Goal: Task Accomplishment & Management: Use online tool/utility

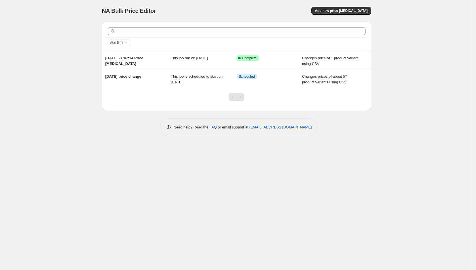
click at [112, 136] on div "NA Bulk Price Editor. This page is ready NA Bulk Price Editor Add new price [ME…" at bounding box center [236, 72] width 283 height 145
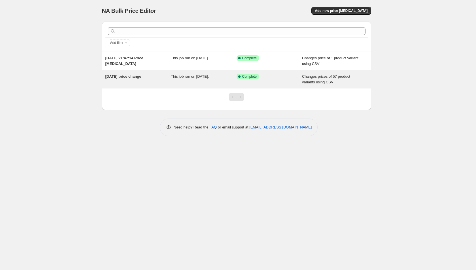
click at [195, 78] on span "This job ran on [DATE]." at bounding box center [190, 76] width 38 height 4
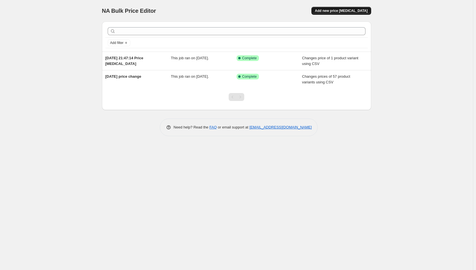
click at [356, 9] on span "Add new price [MEDICAL_DATA]" at bounding box center [341, 11] width 53 height 5
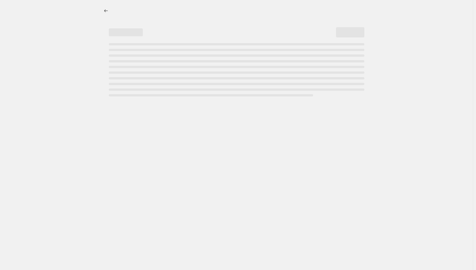
select select "percentage"
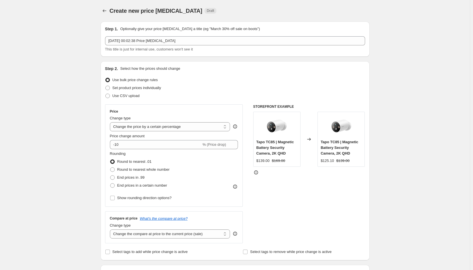
scroll to position [28, 0]
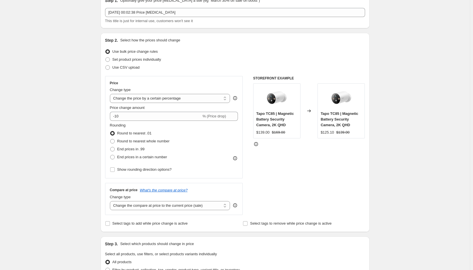
click at [121, 73] on div "Step 2. Select how the prices should change Use bulk price change rules Set pro…" at bounding box center [235, 132] width 260 height 190
click at [121, 70] on label "Use CSV upload" at bounding box center [122, 68] width 35 height 8
click at [106, 65] on input "Use CSV upload" at bounding box center [105, 65] width 0 height 0
radio input "true"
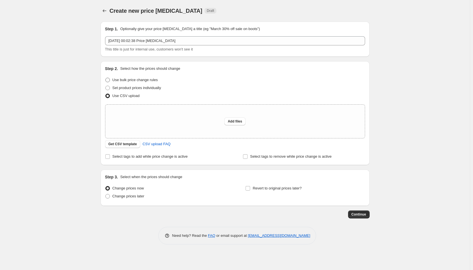
scroll to position [0, 0]
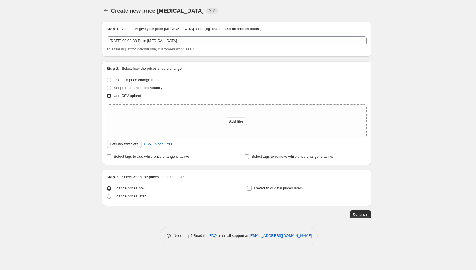
click at [125, 144] on span "Get CSV template" at bounding box center [124, 144] width 29 height 5
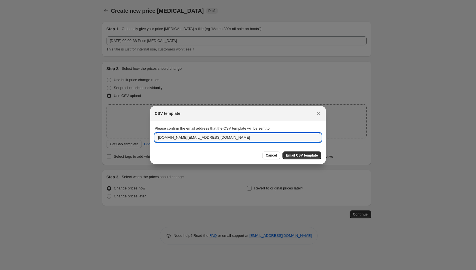
drag, startPoint x: 183, startPoint y: 136, endPoint x: 128, endPoint y: 135, distance: 55.3
click at [130, 270] on div "CSV template Please confirm the email address that the CSV template will be sen…" at bounding box center [238, 270] width 476 height 0
type input "[PERSON_NAME][EMAIL_ADDRESS][PERSON_NAME][DOMAIN_NAME]"
click at [303, 157] on span "Email CSV template" at bounding box center [302, 155] width 32 height 5
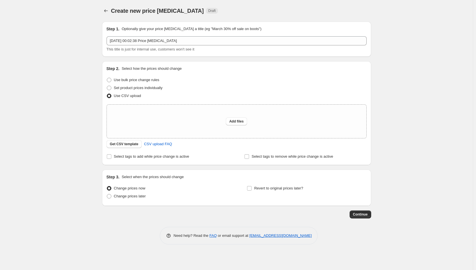
click at [395, 37] on div "Create new price [MEDICAL_DATA]. This page is ready Create new price [MEDICAL_D…" at bounding box center [236, 135] width 473 height 270
click at [124, 140] on button "Get CSV template" at bounding box center [124, 144] width 35 height 8
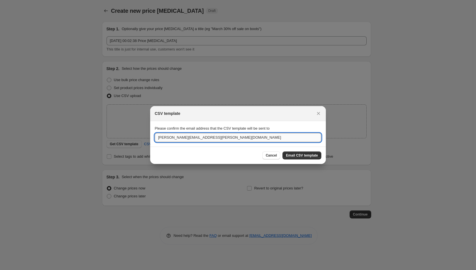
click at [226, 139] on input "[PERSON_NAME][EMAIL_ADDRESS][PERSON_NAME][DOMAIN_NAME]" at bounding box center [238, 137] width 167 height 9
click at [300, 153] on button "Email CSV template" at bounding box center [302, 155] width 39 height 8
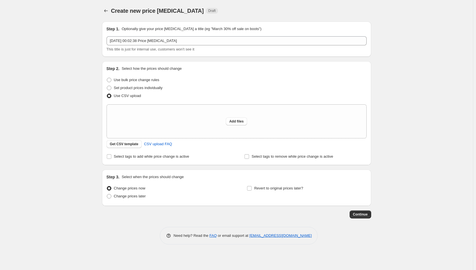
click at [381, 134] on div "Create new price [MEDICAL_DATA]. This page is ready Create new price [MEDICAL_D…" at bounding box center [236, 135] width 473 height 270
click at [106, 13] on icon "Price change jobs" at bounding box center [106, 11] width 6 height 6
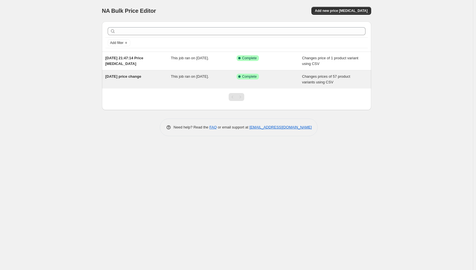
click at [153, 80] on div "[DATE] price change" at bounding box center [138, 79] width 66 height 11
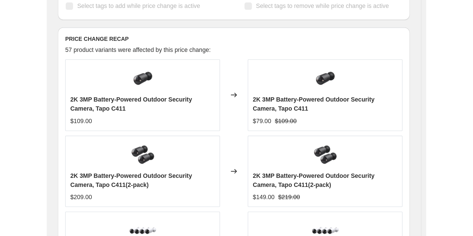
scroll to position [208, 0]
